Goal: Task Accomplishment & Management: Manage account settings

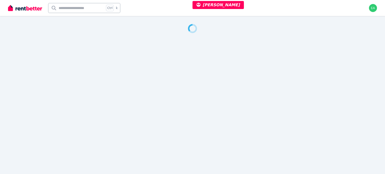
select select "***"
select select "**********"
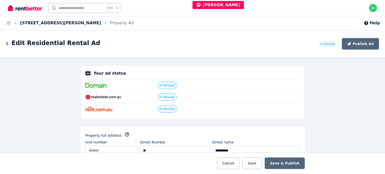
click at [51, 22] on link "57 Hilton Way, Melton West" at bounding box center [60, 23] width 81 height 5
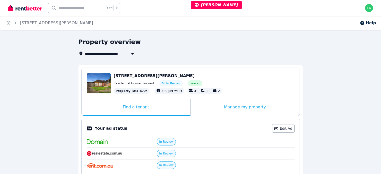
click at [209, 108] on div "Manage my property" at bounding box center [245, 107] width 109 height 17
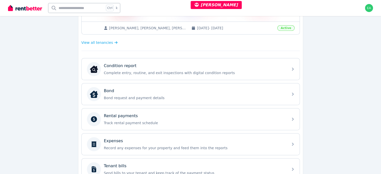
scroll to position [175, 0]
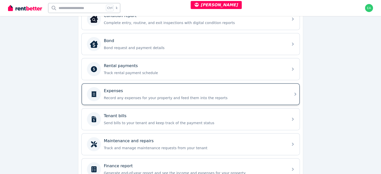
click at [260, 93] on div "Expenses Record any expenses for your property and feed them into the reports" at bounding box center [194, 94] width 181 height 13
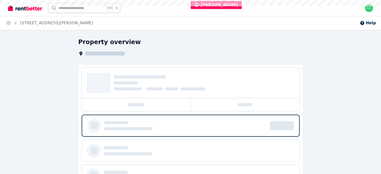
select select "***"
select select "**********"
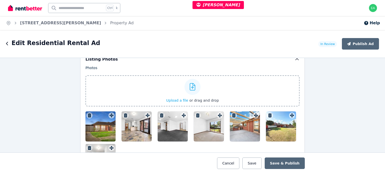
scroll to position [652, 0]
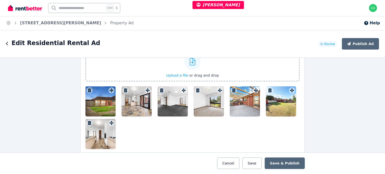
click at [95, 101] on div at bounding box center [100, 101] width 30 height 30
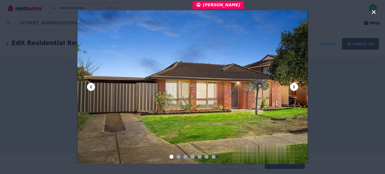
click at [290, 87] on div at bounding box center [192, 87] width 231 height 154
click at [294, 87] on icon at bounding box center [294, 86] width 2 height 3
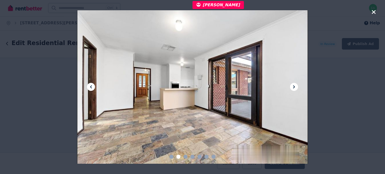
click at [294, 87] on icon at bounding box center [294, 86] width 2 height 3
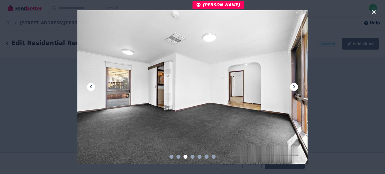
click at [294, 87] on icon at bounding box center [294, 86] width 2 height 3
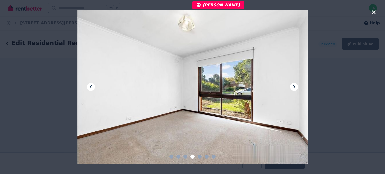
click at [294, 87] on icon at bounding box center [294, 86] width 2 height 3
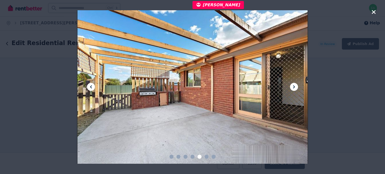
click at [294, 87] on icon at bounding box center [294, 86] width 2 height 3
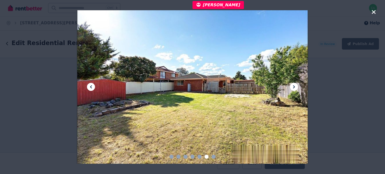
click at [294, 87] on icon at bounding box center [294, 86] width 2 height 3
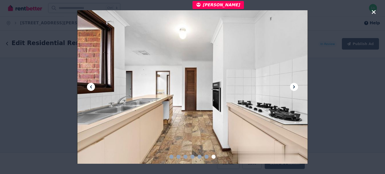
click at [374, 13] on icon "button" at bounding box center [374, 12] width 4 height 4
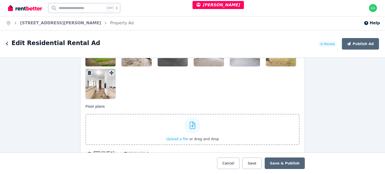
scroll to position [752, 0]
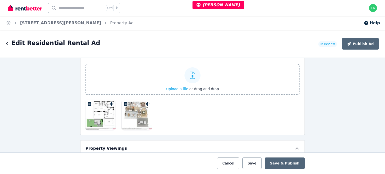
click at [99, 116] on div at bounding box center [100, 115] width 30 height 30
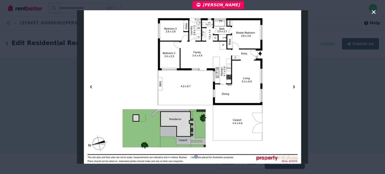
click at [293, 87] on icon at bounding box center [294, 87] width 6 height 6
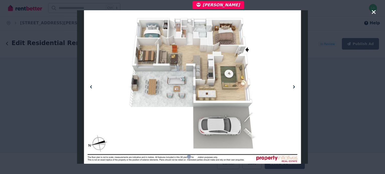
click at [372, 12] on icon "button" at bounding box center [374, 12] width 5 height 6
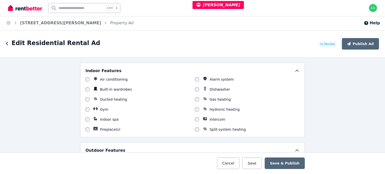
scroll to position [401, 0]
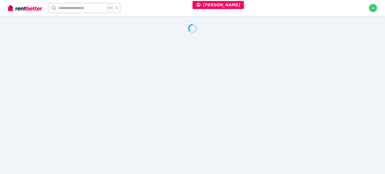
select select "***"
select select "**********"
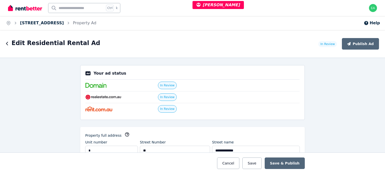
click at [57, 23] on link "3/16 Kingswood Road, Cheltenham" at bounding box center [42, 23] width 44 height 5
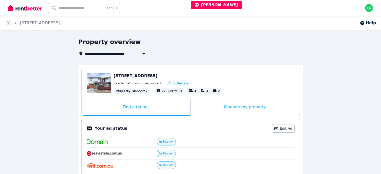
click at [211, 106] on div "Manage my property" at bounding box center [245, 107] width 109 height 17
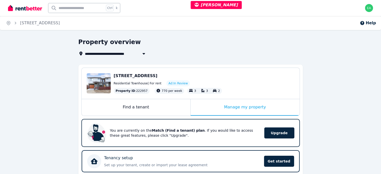
scroll to position [100, 0]
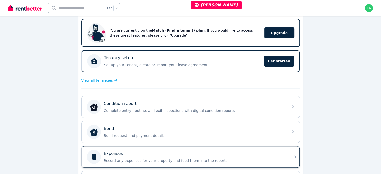
click at [245, 153] on div "Expenses" at bounding box center [194, 154] width 181 height 6
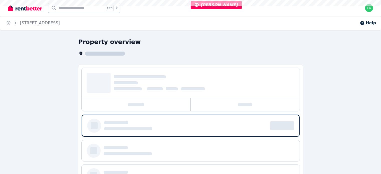
select select "***"
select select "**********"
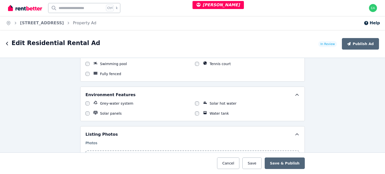
scroll to position [652, 0]
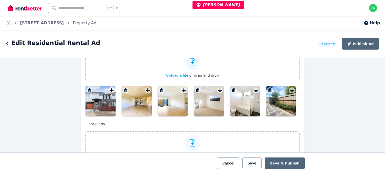
click at [106, 98] on div at bounding box center [100, 101] width 30 height 30
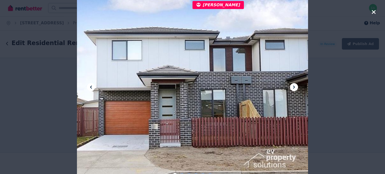
click at [293, 86] on icon at bounding box center [294, 87] width 6 height 6
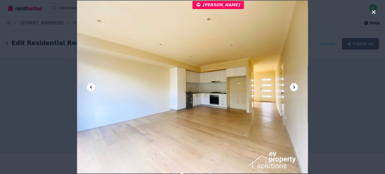
click at [293, 86] on icon at bounding box center [294, 87] width 6 height 6
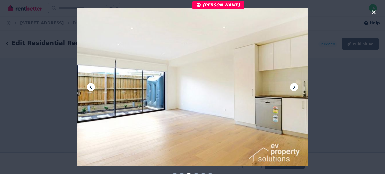
click at [293, 86] on icon at bounding box center [294, 87] width 6 height 6
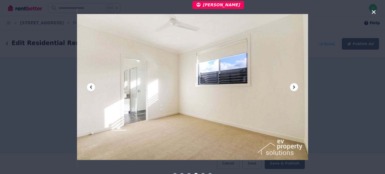
click at [293, 86] on icon at bounding box center [294, 87] width 6 height 6
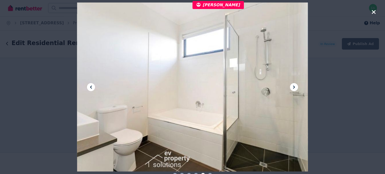
click at [293, 86] on icon at bounding box center [294, 87] width 6 height 6
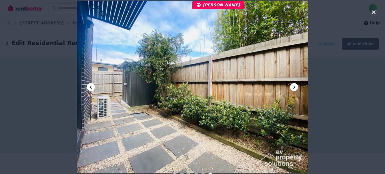
click at [293, 86] on icon at bounding box center [294, 87] width 6 height 6
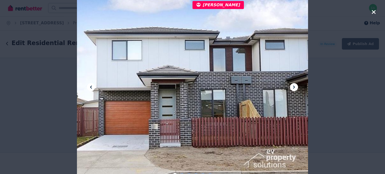
click at [293, 86] on icon at bounding box center [294, 87] width 6 height 6
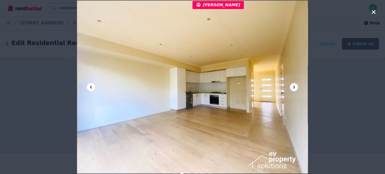
click at [293, 86] on icon at bounding box center [294, 87] width 6 height 6
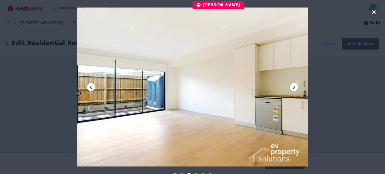
click at [293, 86] on icon at bounding box center [294, 87] width 6 height 6
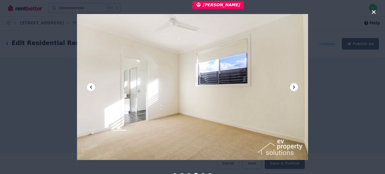
click at [293, 86] on icon at bounding box center [294, 87] width 6 height 6
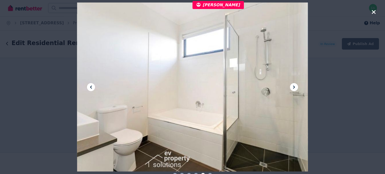
click at [293, 86] on icon at bounding box center [294, 87] width 6 height 6
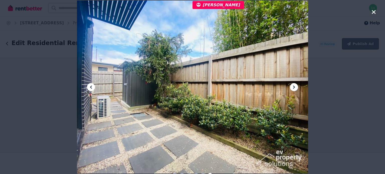
click at [293, 86] on icon at bounding box center [294, 87] width 6 height 6
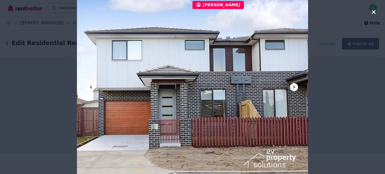
click at [293, 86] on icon at bounding box center [294, 87] width 6 height 6
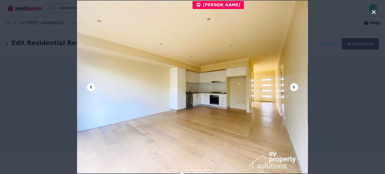
click at [293, 86] on icon at bounding box center [294, 87] width 6 height 6
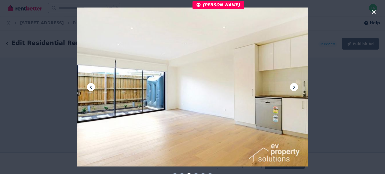
click at [293, 86] on icon at bounding box center [294, 87] width 6 height 6
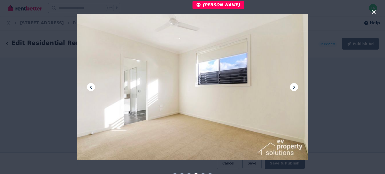
click at [293, 86] on icon at bounding box center [294, 87] width 6 height 6
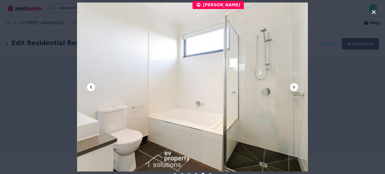
click at [293, 86] on icon at bounding box center [294, 87] width 6 height 6
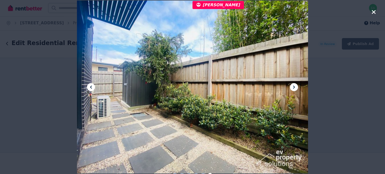
click at [293, 86] on icon at bounding box center [294, 87] width 6 height 6
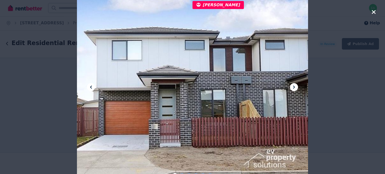
click at [374, 11] on icon "button" at bounding box center [374, 12] width 5 height 6
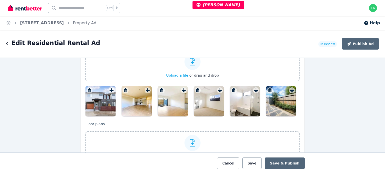
click at [87, 100] on div at bounding box center [100, 101] width 30 height 30
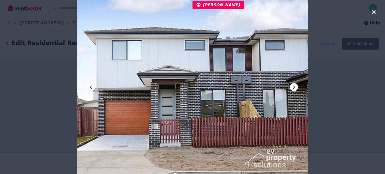
click at [296, 87] on icon at bounding box center [294, 87] width 6 height 6
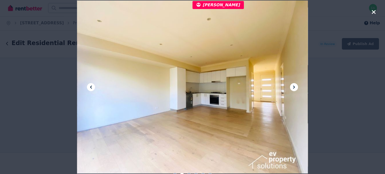
click at [296, 87] on icon at bounding box center [294, 87] width 6 height 6
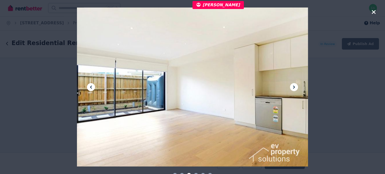
click at [296, 87] on icon at bounding box center [294, 87] width 6 height 6
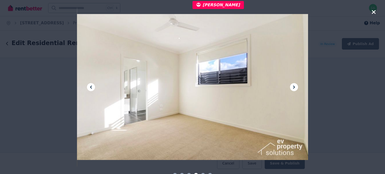
click at [296, 87] on icon at bounding box center [294, 87] width 6 height 6
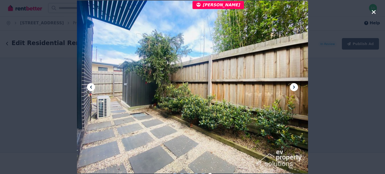
click at [296, 87] on icon at bounding box center [294, 87] width 6 height 6
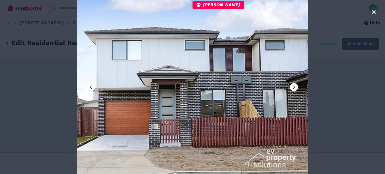
click at [296, 87] on icon at bounding box center [294, 87] width 6 height 6
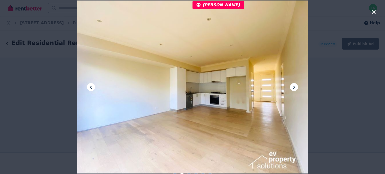
click at [373, 12] on icon "button" at bounding box center [374, 12] width 5 height 6
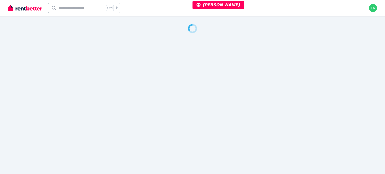
select select "***"
select select "**********"
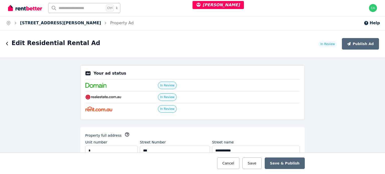
click at [42, 24] on link "[STREET_ADDRESS][PERSON_NAME]" at bounding box center [60, 23] width 81 height 5
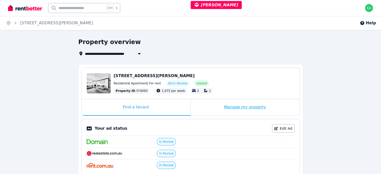
click at [207, 109] on div "Manage my property" at bounding box center [245, 107] width 109 height 17
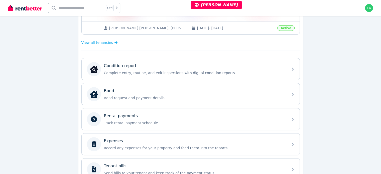
scroll to position [150, 0]
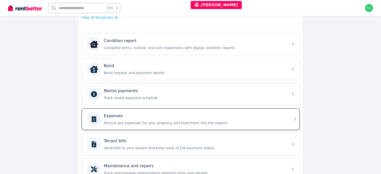
click at [267, 116] on div "Expenses" at bounding box center [194, 116] width 181 height 6
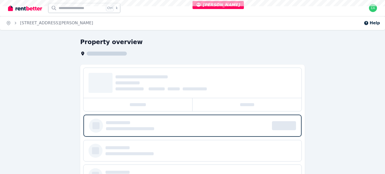
select select "***"
select select "**********"
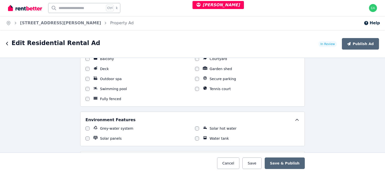
scroll to position [652, 0]
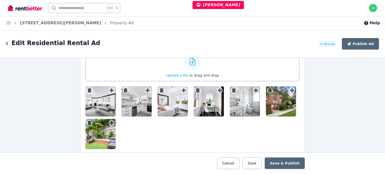
click at [99, 95] on div at bounding box center [100, 101] width 30 height 30
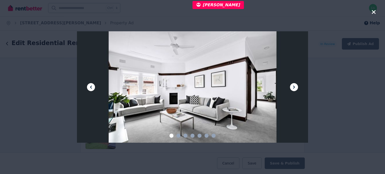
click at [291, 85] on icon at bounding box center [294, 87] width 6 height 6
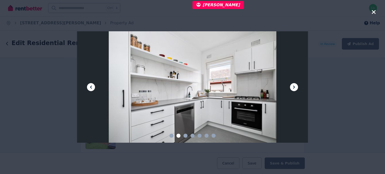
click at [292, 85] on icon at bounding box center [294, 87] width 6 height 6
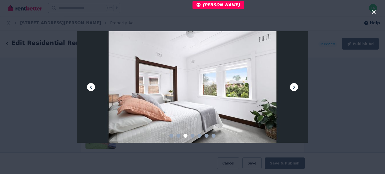
click at [293, 85] on icon at bounding box center [294, 87] width 6 height 6
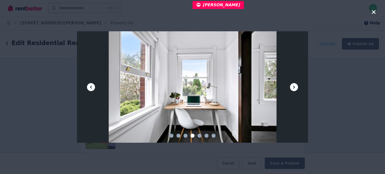
click at [293, 85] on icon at bounding box center [294, 87] width 6 height 6
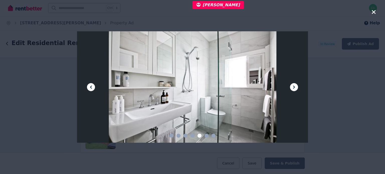
click at [292, 86] on icon at bounding box center [294, 87] width 6 height 6
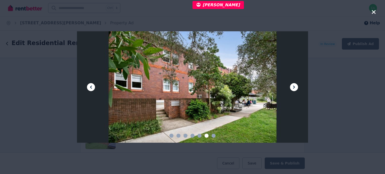
click at [292, 86] on icon at bounding box center [294, 87] width 6 height 6
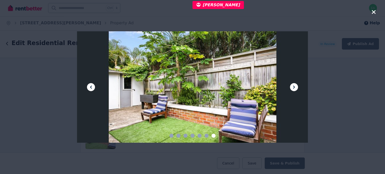
click at [372, 12] on icon "button" at bounding box center [374, 12] width 5 height 6
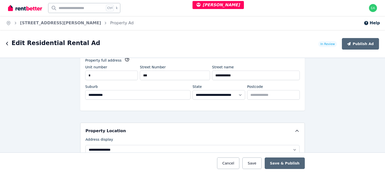
scroll to position [0, 0]
